Goal: Task Accomplishment & Management: Manage account settings

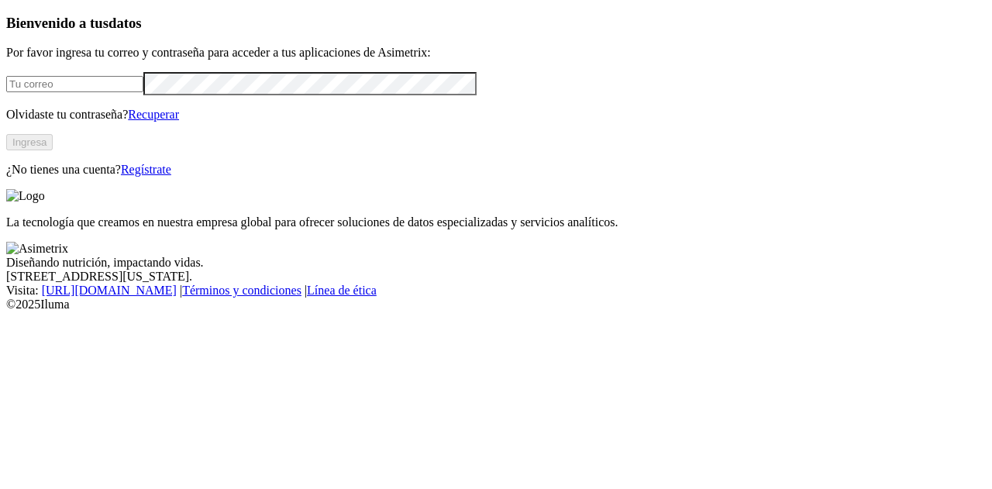
type input "[PERSON_NAME][EMAIL_ADDRESS][PERSON_NAME][DOMAIN_NAME]"
click at [53, 150] on button "Ingresa" at bounding box center [29, 142] width 46 height 16
type input "[PERSON_NAME][EMAIL_ADDRESS][PERSON_NAME][DOMAIN_NAME]"
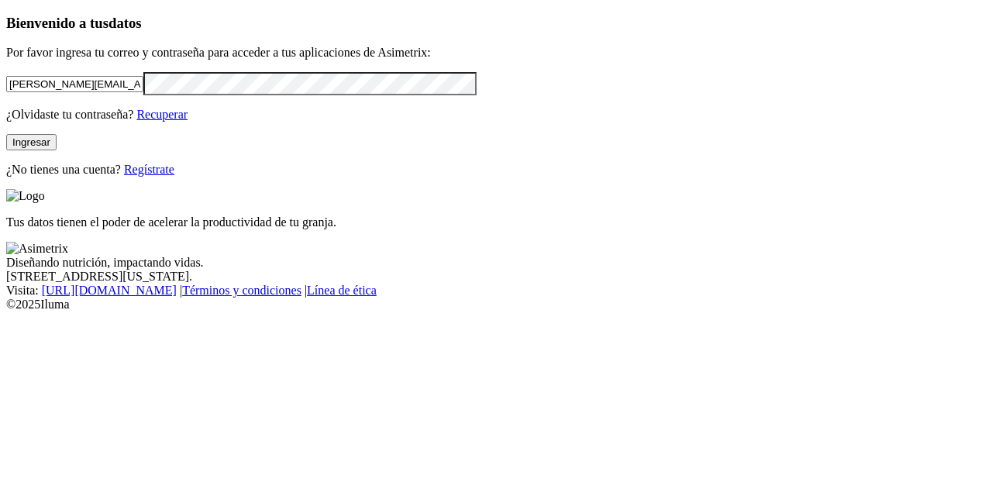
click at [174, 176] on link "Regístrate" at bounding box center [149, 169] width 50 height 13
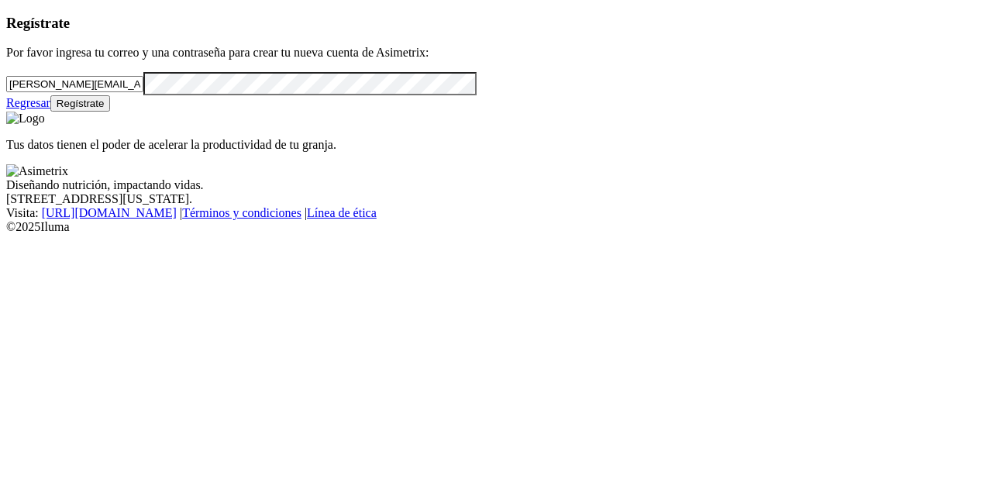
click at [111, 112] on button "Regístrate" at bounding box center [80, 103] width 60 height 16
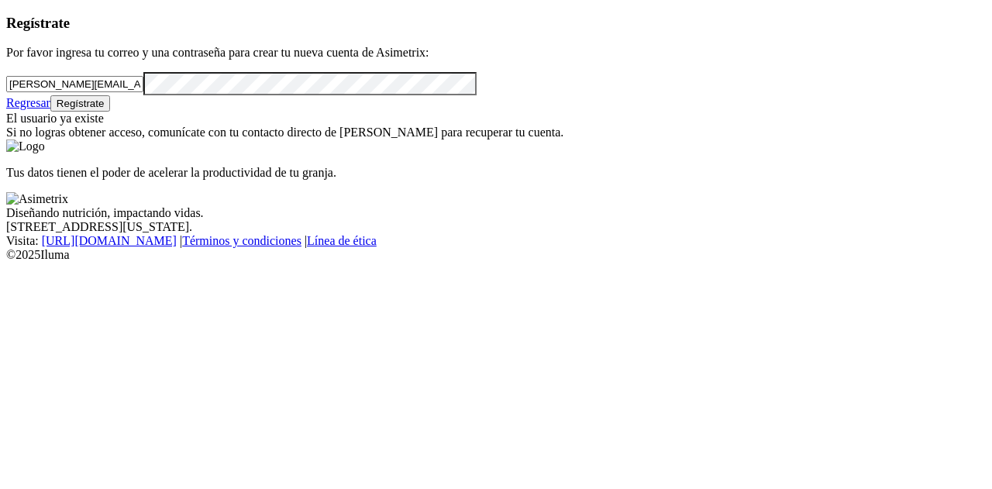
click at [50, 109] on link "Regresar" at bounding box center [28, 102] width 44 height 13
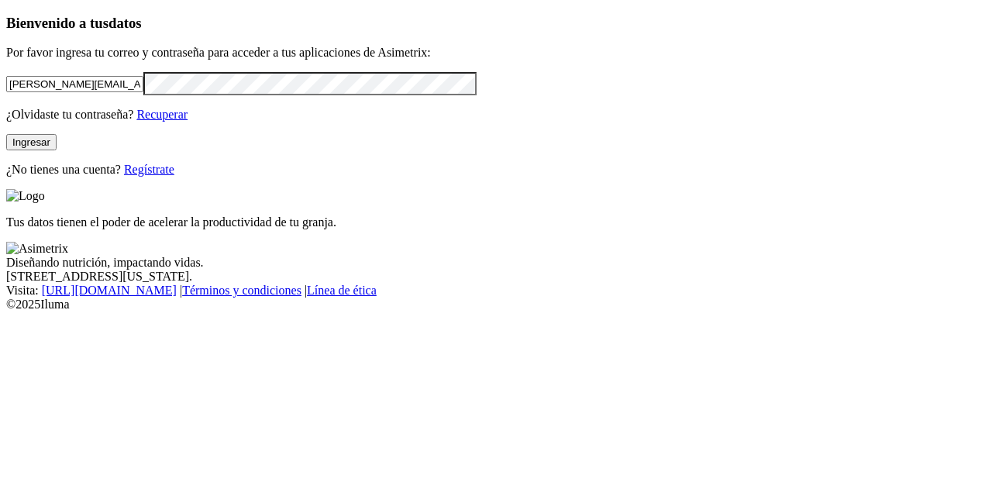
click at [57, 150] on button "Ingresar" at bounding box center [31, 142] width 50 height 16
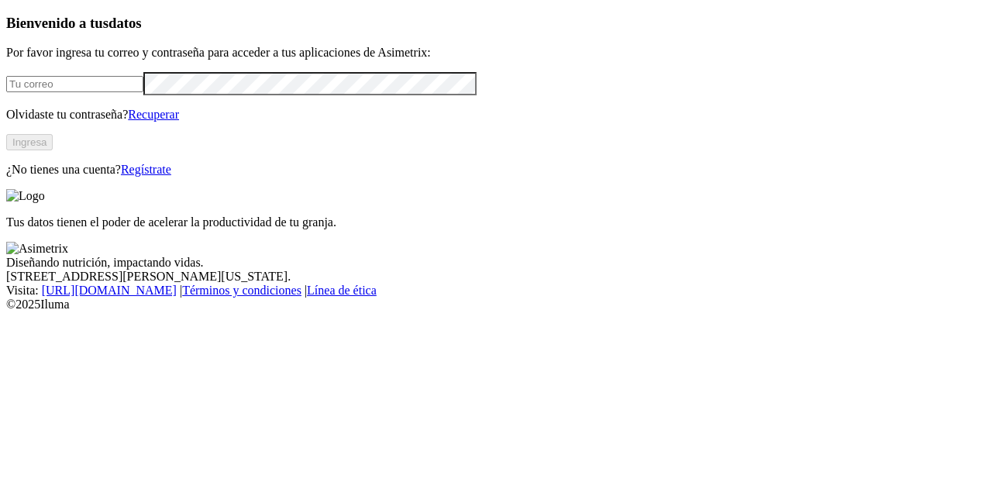
type input "[PERSON_NAME][EMAIL_ADDRESS][PERSON_NAME][DOMAIN_NAME]"
click at [171, 176] on link "Regístrate" at bounding box center [146, 169] width 50 height 13
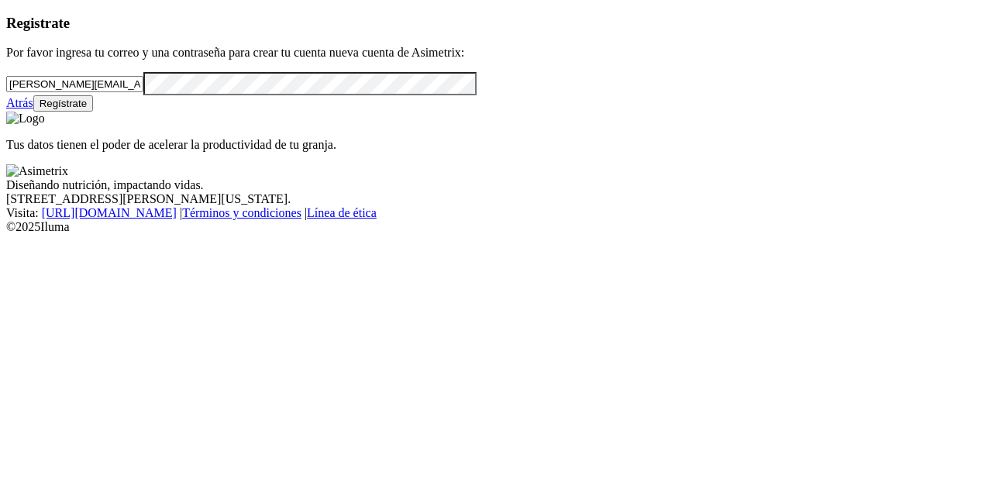
click at [102, 92] on input "[PERSON_NAME][EMAIL_ADDRESS][PERSON_NAME][DOMAIN_NAME]" at bounding box center [74, 84] width 137 height 16
click at [100, 92] on input "[PERSON_NAME][EMAIL_ADDRESS][PERSON_NAME][DOMAIN_NAME]" at bounding box center [74, 84] width 137 height 16
click at [94, 112] on button "Regístrate" at bounding box center [63, 103] width 60 height 16
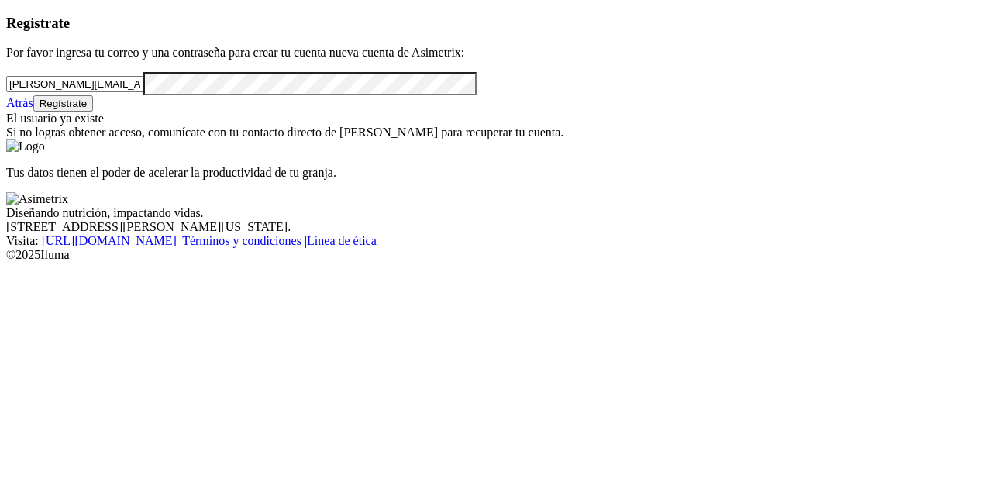
click at [140, 92] on input "[PERSON_NAME][EMAIL_ADDRESS][PERSON_NAME][DOMAIN_NAME]" at bounding box center [74, 84] width 137 height 16
click at [365, 139] on div "Registrate Por favor ingresa tu correo y una contraseña para crear tu cuenta nu…" at bounding box center [495, 77] width 979 height 125
click at [121, 92] on input "[PERSON_NAME][EMAIL_ADDRESS][PERSON_NAME][DOMAIN_NAME]" at bounding box center [74, 84] width 137 height 16
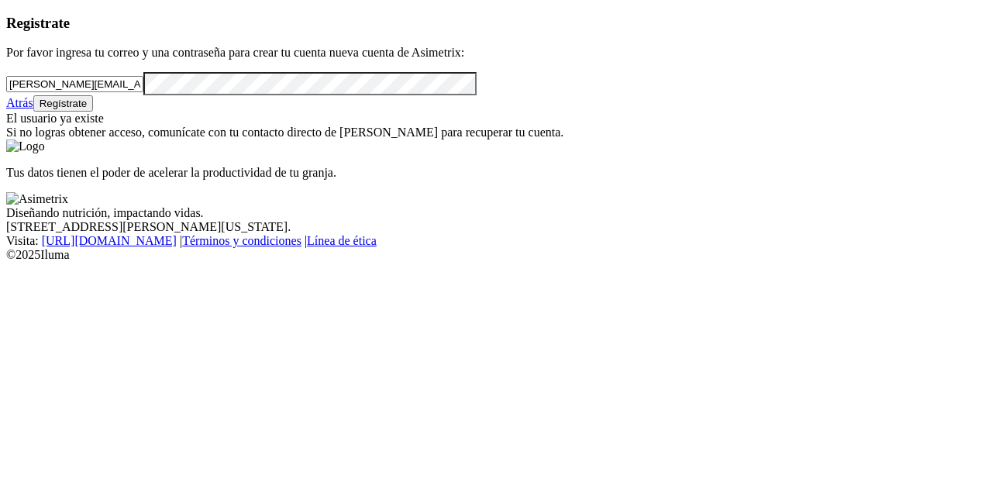
click at [121, 92] on input "[PERSON_NAME][EMAIL_ADDRESS][PERSON_NAME][DOMAIN_NAME]" at bounding box center [74, 84] width 137 height 16
paste input "analistadatos@songalsa.com"
type input "analistadatos@songalsa.com"
click at [6, 137] on div "Registrate Por favor ingresa tu correo y una contraseña para crear tu cuenta nu…" at bounding box center [495, 77] width 979 height 125
click at [94, 112] on button "Regístrate" at bounding box center [63, 103] width 60 height 16
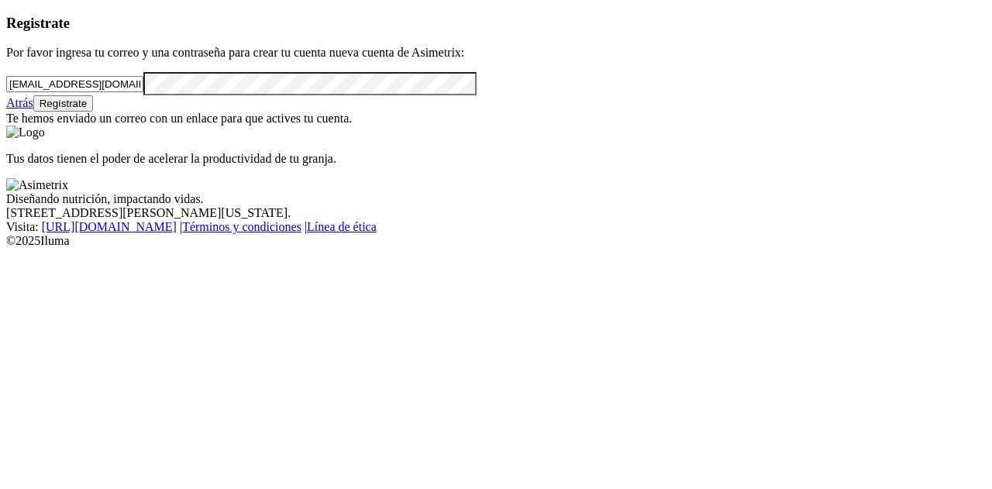
click at [33, 109] on link "Atrás" at bounding box center [19, 102] width 27 height 13
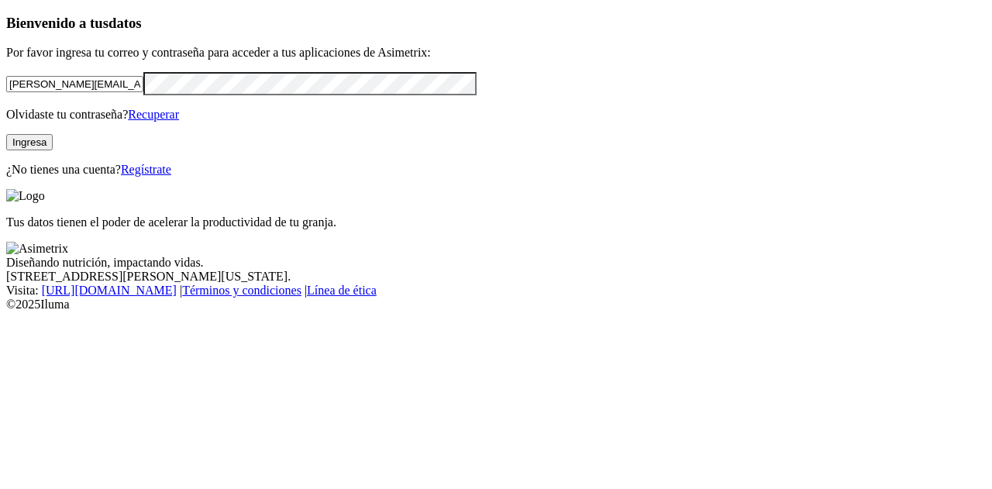
click at [143, 92] on input "paula.duque@asimetrix.co" at bounding box center [74, 84] width 137 height 16
paste input "Songalsa123"
drag, startPoint x: 133, startPoint y: 126, endPoint x: 46, endPoint y: 118, distance: 87.1
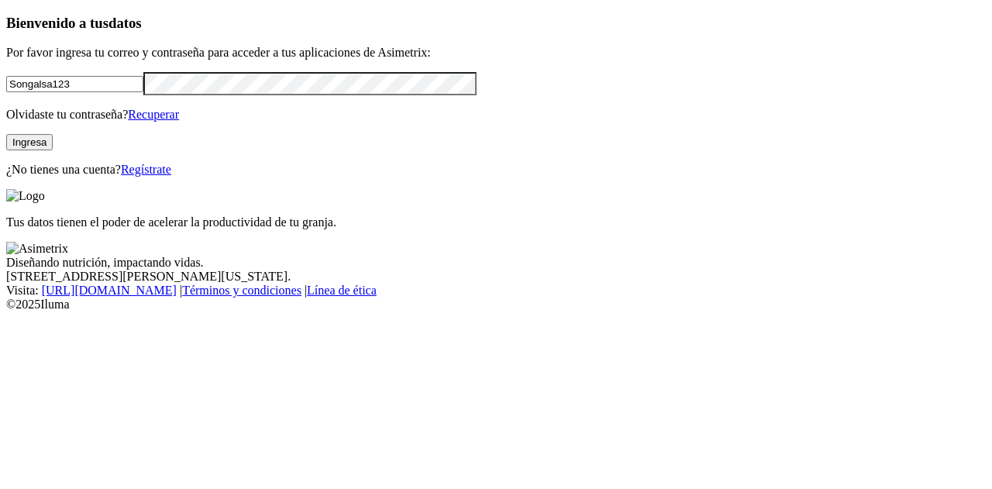
click at [46, 95] on form "Songalsa123" at bounding box center [495, 83] width 979 height 22
click at [96, 92] on input "Songalsa123" at bounding box center [74, 84] width 137 height 16
click at [76, 95] on form "Songalsa123" at bounding box center [495, 83] width 979 height 22
click at [79, 92] on input "Songalsa123" at bounding box center [74, 84] width 137 height 16
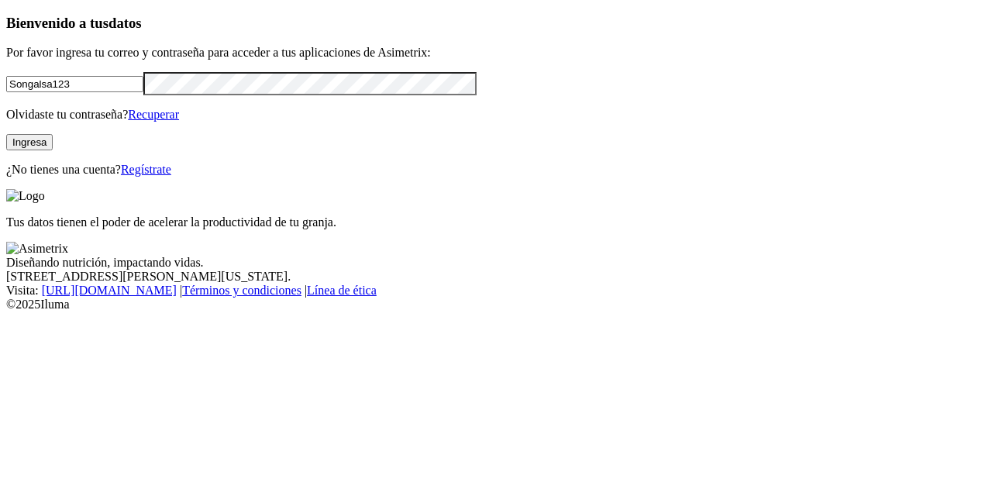
click at [79, 92] on input "Songalsa123" at bounding box center [74, 84] width 137 height 16
paste input "analistadatos@songalsa.com"
type input "analistadatos@songalsa.com"
click at [53, 150] on button "Ingresa" at bounding box center [29, 142] width 46 height 16
